Goal: Information Seeking & Learning: Learn about a topic

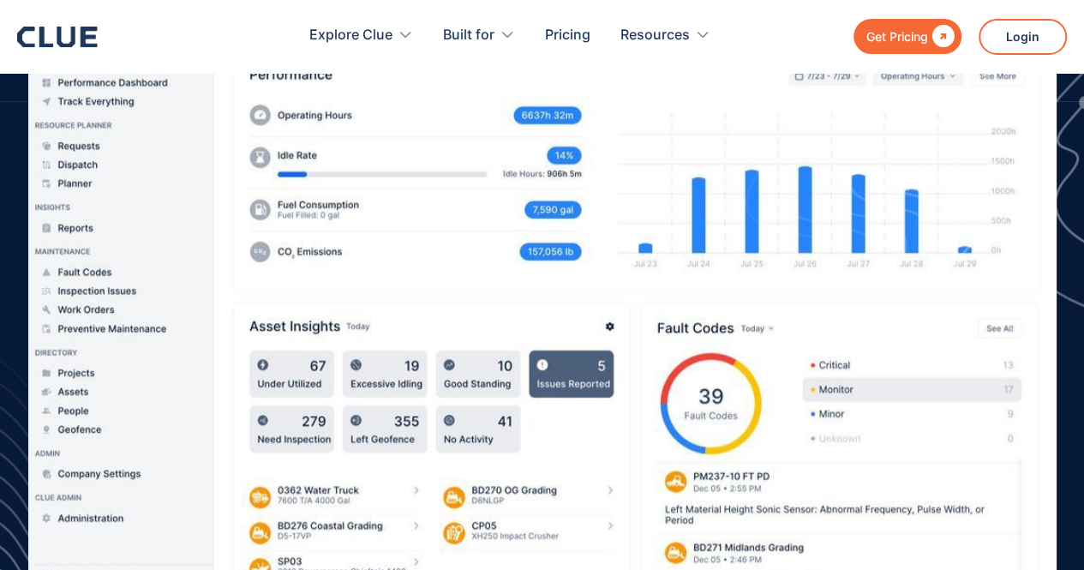
scroll to position [589, 0]
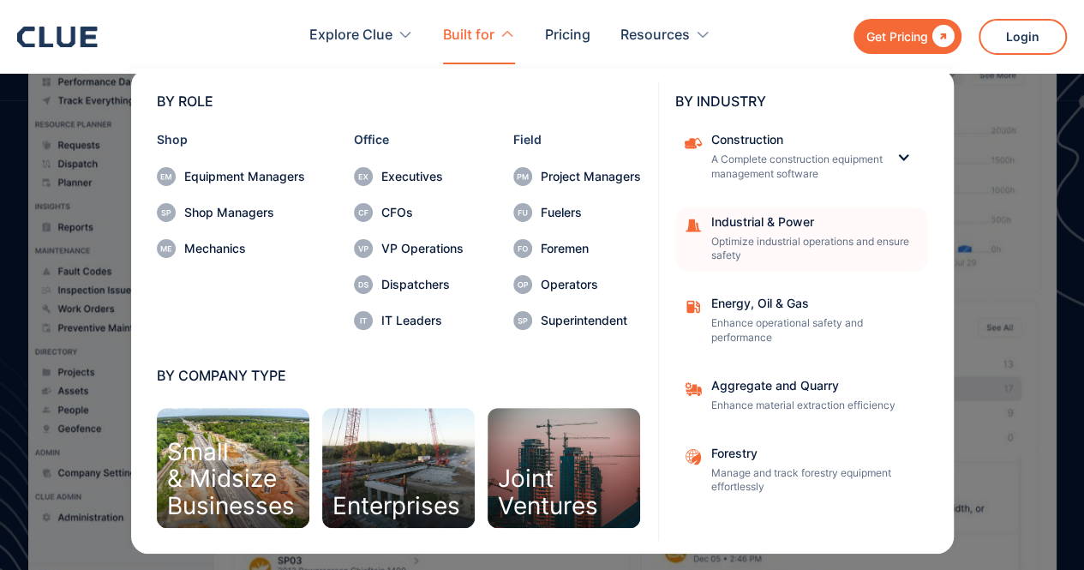
click at [780, 247] on p "Optimize industrial operations and ensure safety" at bounding box center [814, 249] width 206 height 29
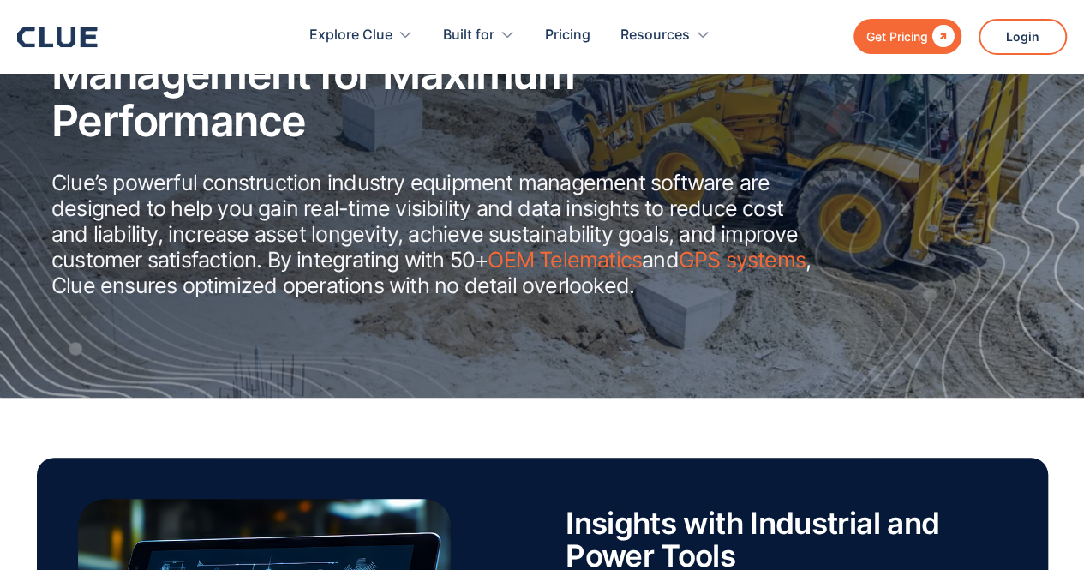
scroll to position [246, 0]
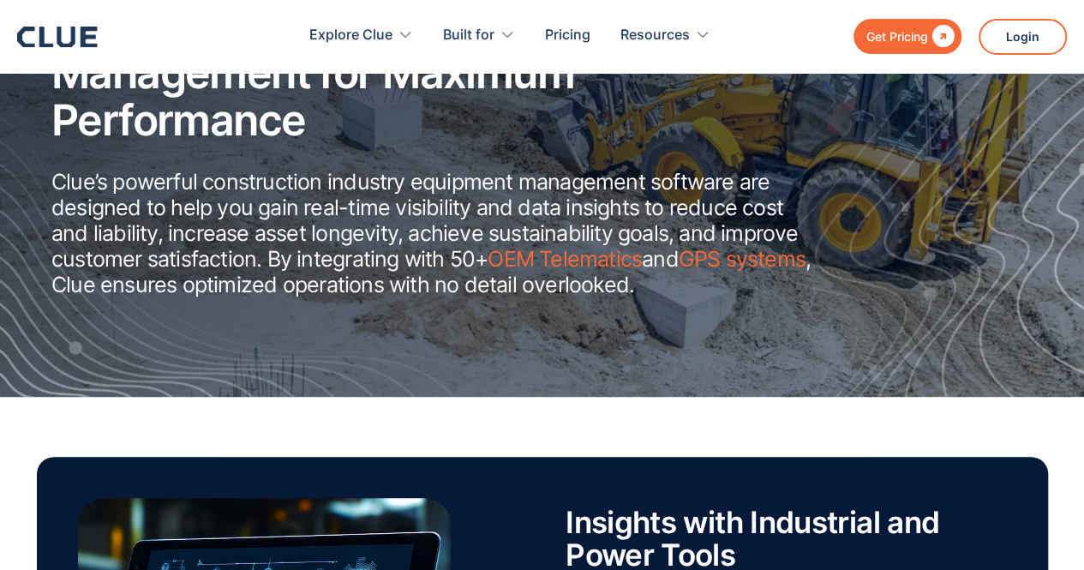
click at [941, 289] on div "Industrial and Power Optimizing Power Equipment Management for Maximum Performa…" at bounding box center [542, 141] width 1084 height 488
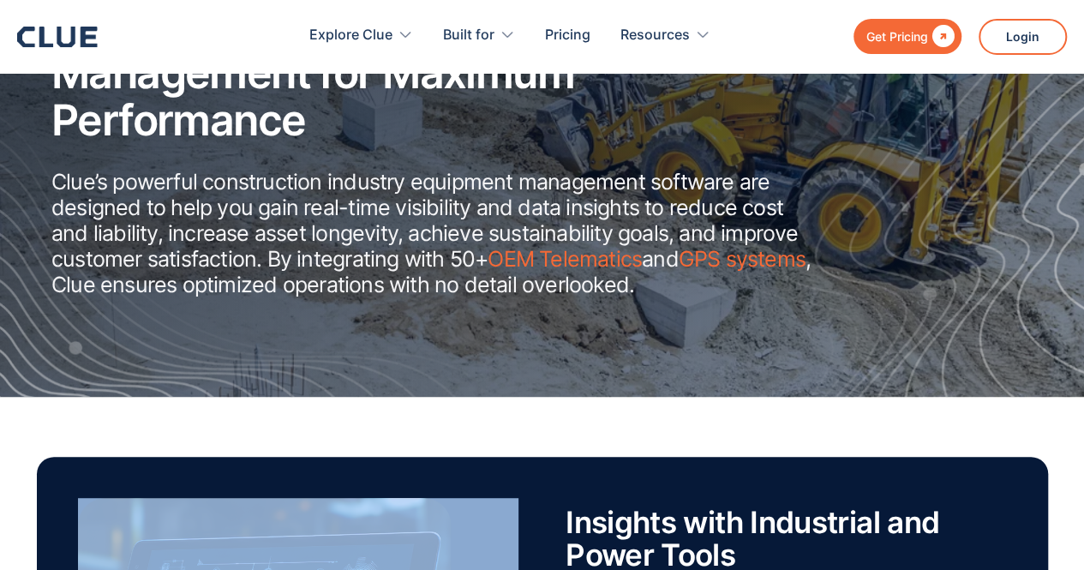
click at [941, 289] on div "Industrial and Power Optimizing Power Equipment Management for Maximum Performa…" at bounding box center [542, 141] width 1084 height 488
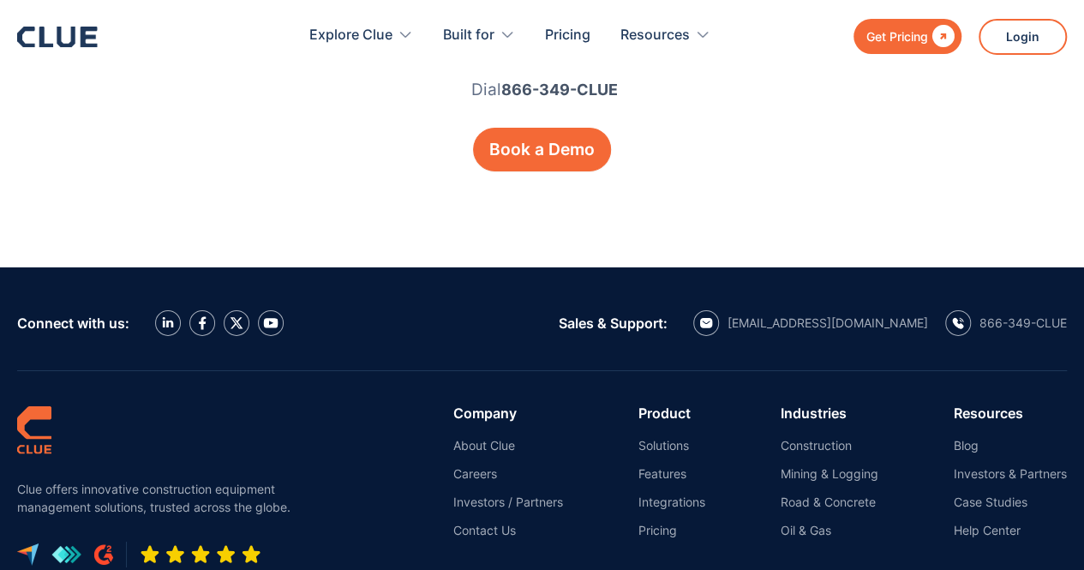
scroll to position [6038, 0]
